Goal: Contribute content

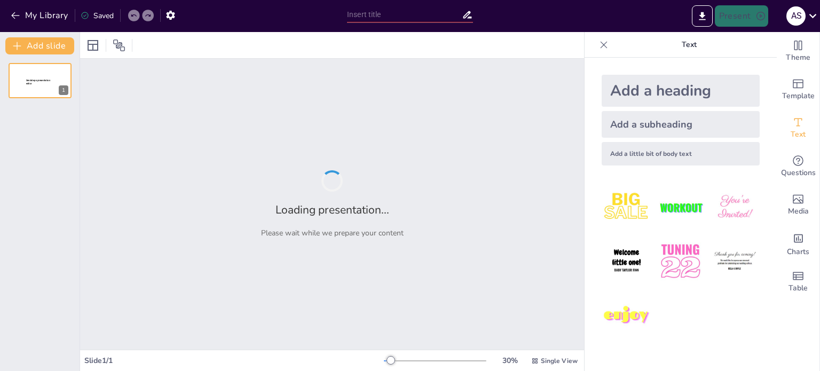
type input "Alur dan Proses Pendebitan Premi di Taspen Life"
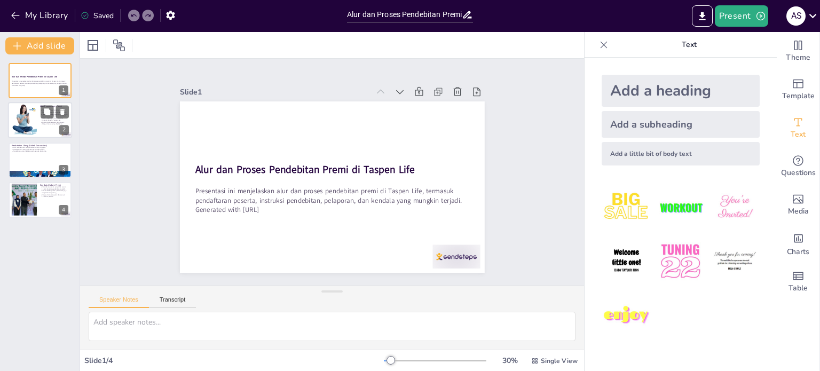
click at [43, 128] on div at bounding box center [40, 120] width 64 height 36
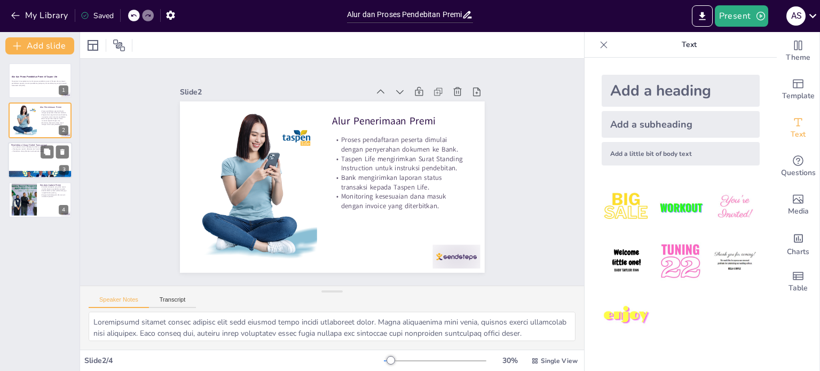
click at [30, 177] on div at bounding box center [40, 174] width 64 height 39
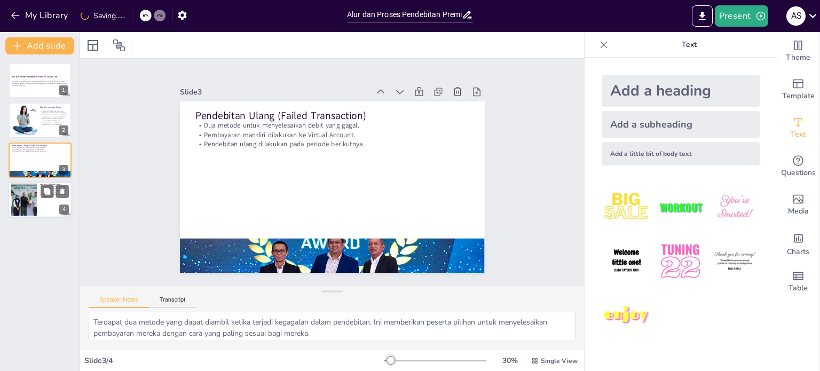
click at [30, 196] on div at bounding box center [24, 200] width 47 height 33
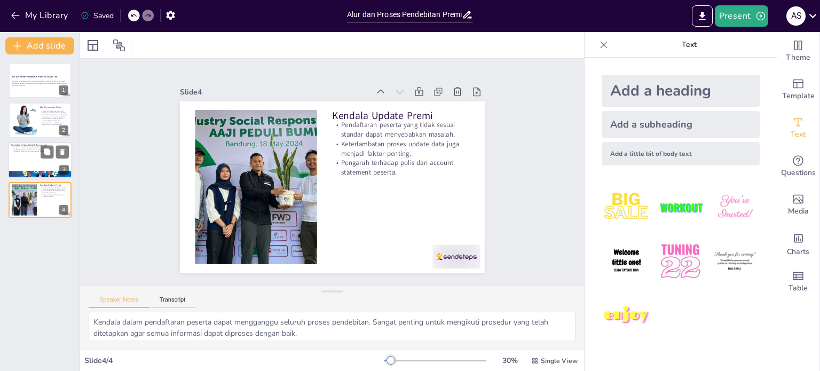
click at [42, 158] on div at bounding box center [40, 160] width 64 height 36
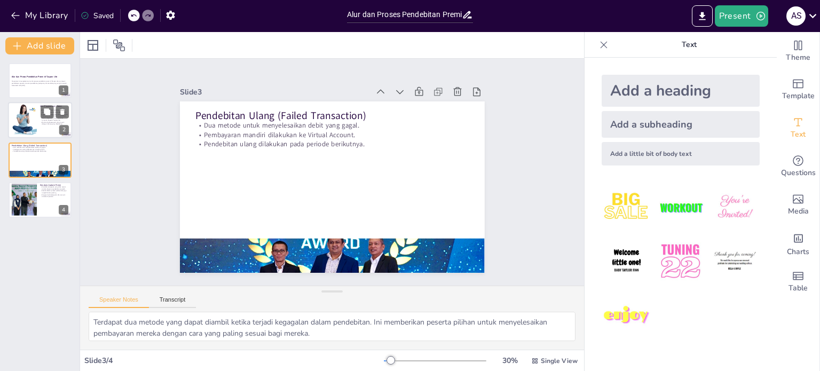
click at [30, 119] on div at bounding box center [23, 120] width 39 height 33
type textarea "Pendaftaran peserta adalah langkah awal yang penting dalam proses pendebitan pr…"
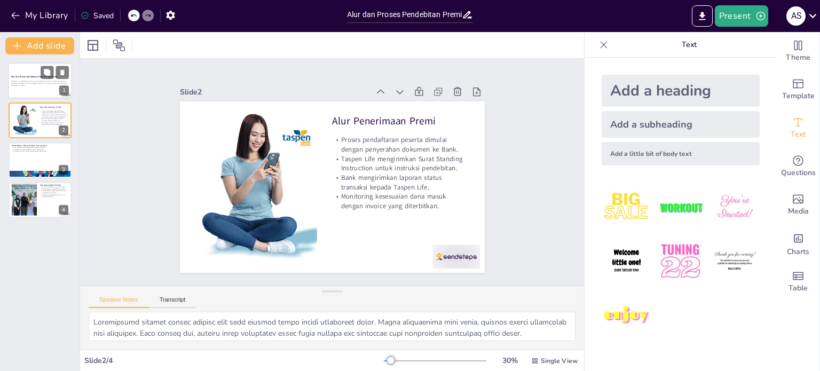
click at [22, 81] on p "Presentasi ini menjelaskan alur dan proses pendebitan premi di Taspen Life, ter…" at bounding box center [40, 83] width 58 height 4
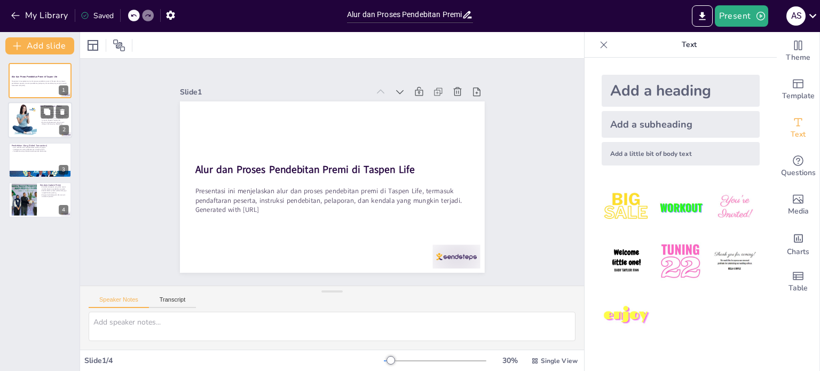
click at [15, 133] on div at bounding box center [23, 120] width 39 height 33
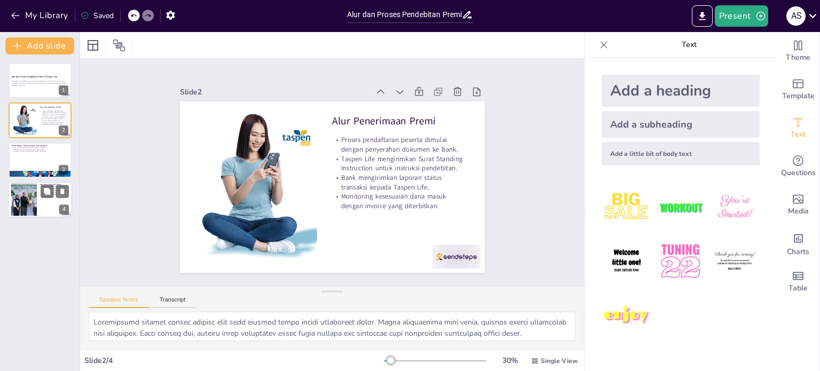
click at [20, 195] on div at bounding box center [24, 200] width 47 height 33
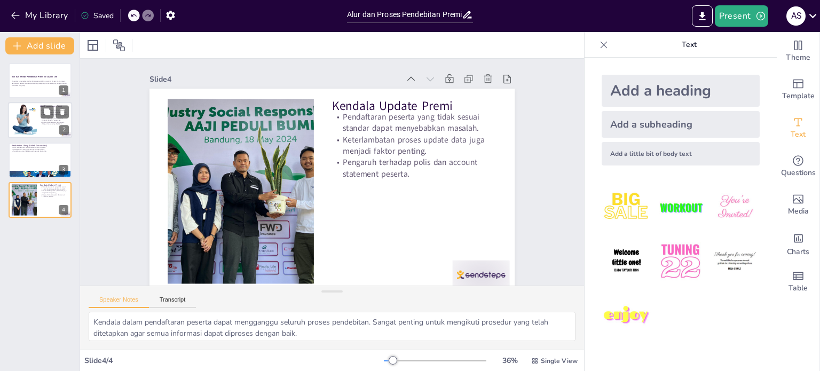
click at [30, 122] on div at bounding box center [23, 120] width 39 height 33
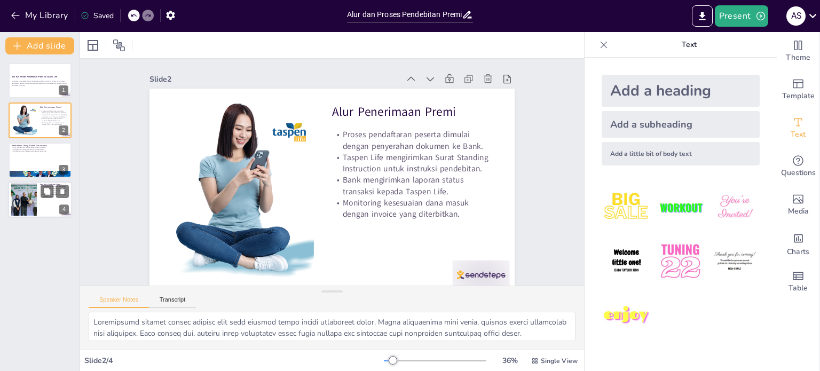
click at [55, 204] on div at bounding box center [40, 199] width 64 height 36
type textarea "Kendala dalam pendaftaran peserta dapat mengganggu seluruh proses pendebitan. S…"
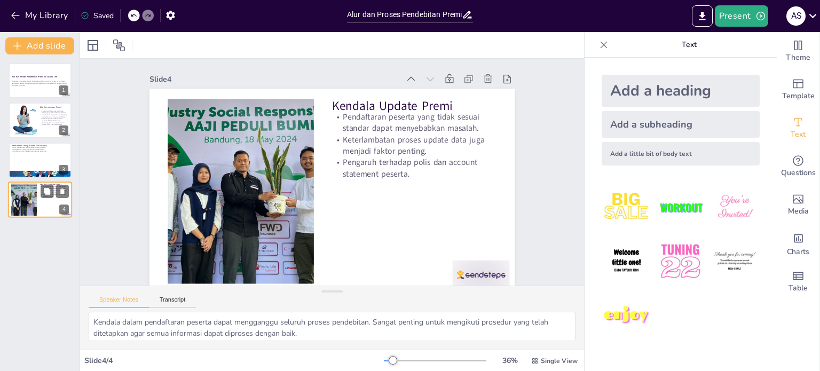
scroll to position [17, 0]
